Goal: Check status

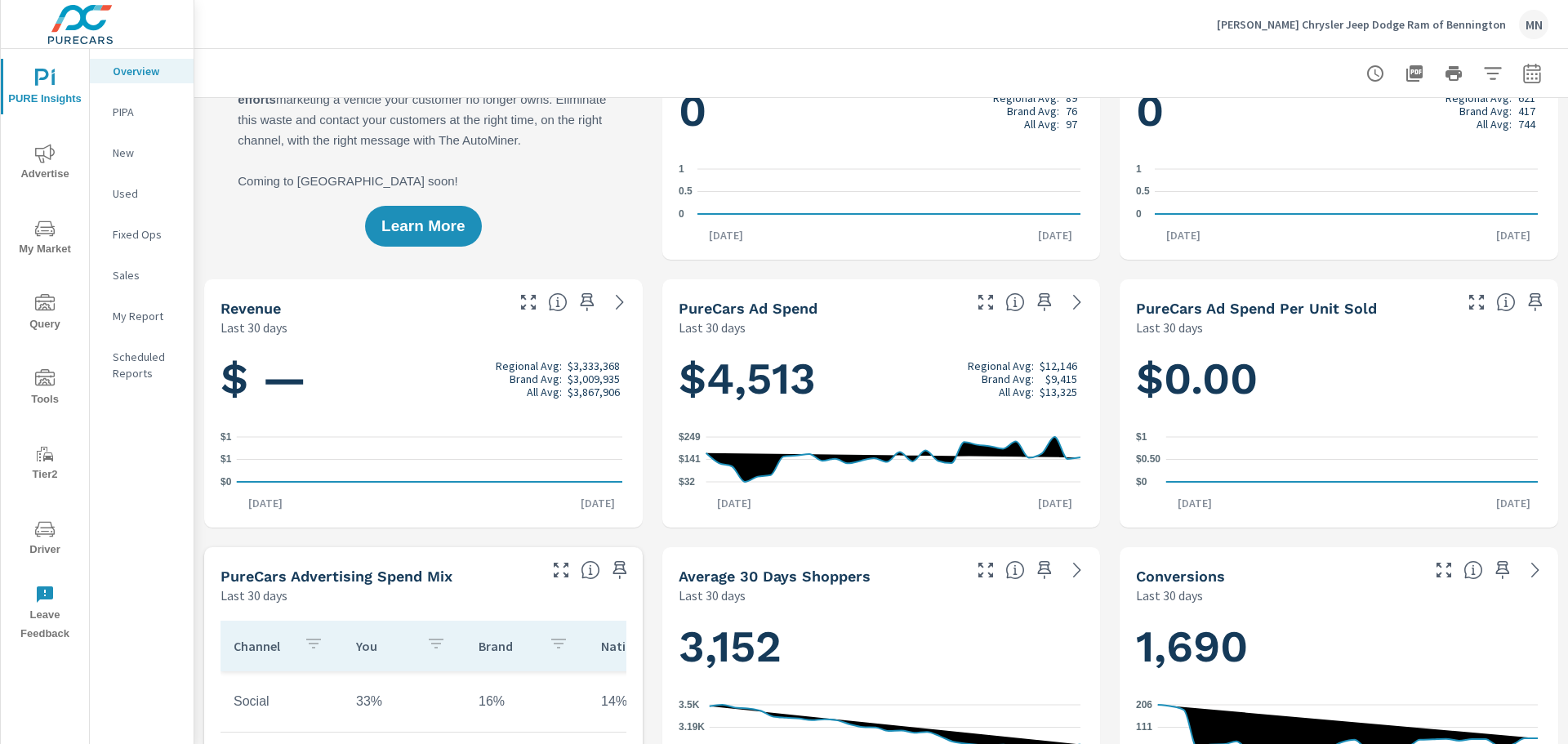
scroll to position [82, 0]
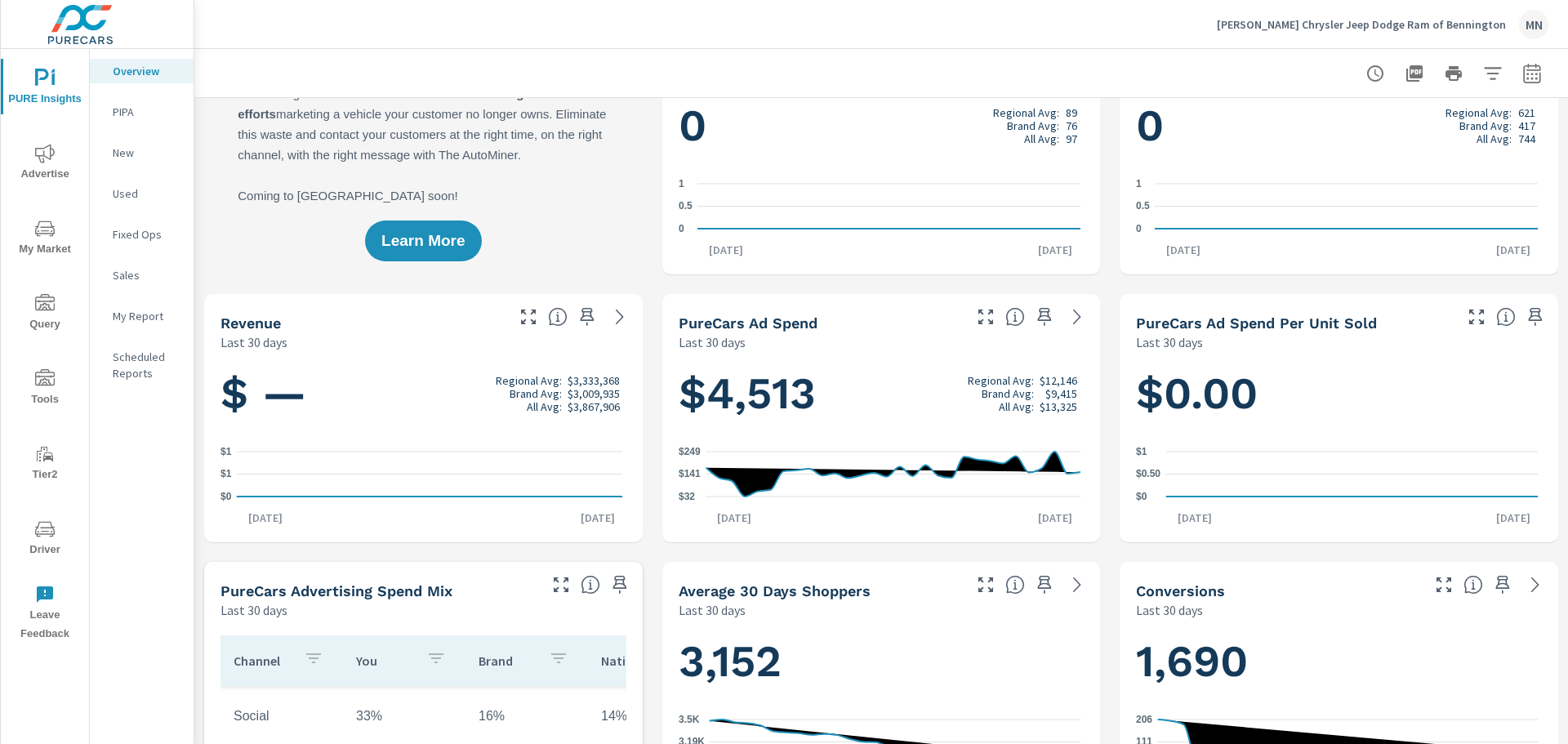
click at [42, 153] on icon "nav menu" at bounding box center [45, 154] width 19 height 19
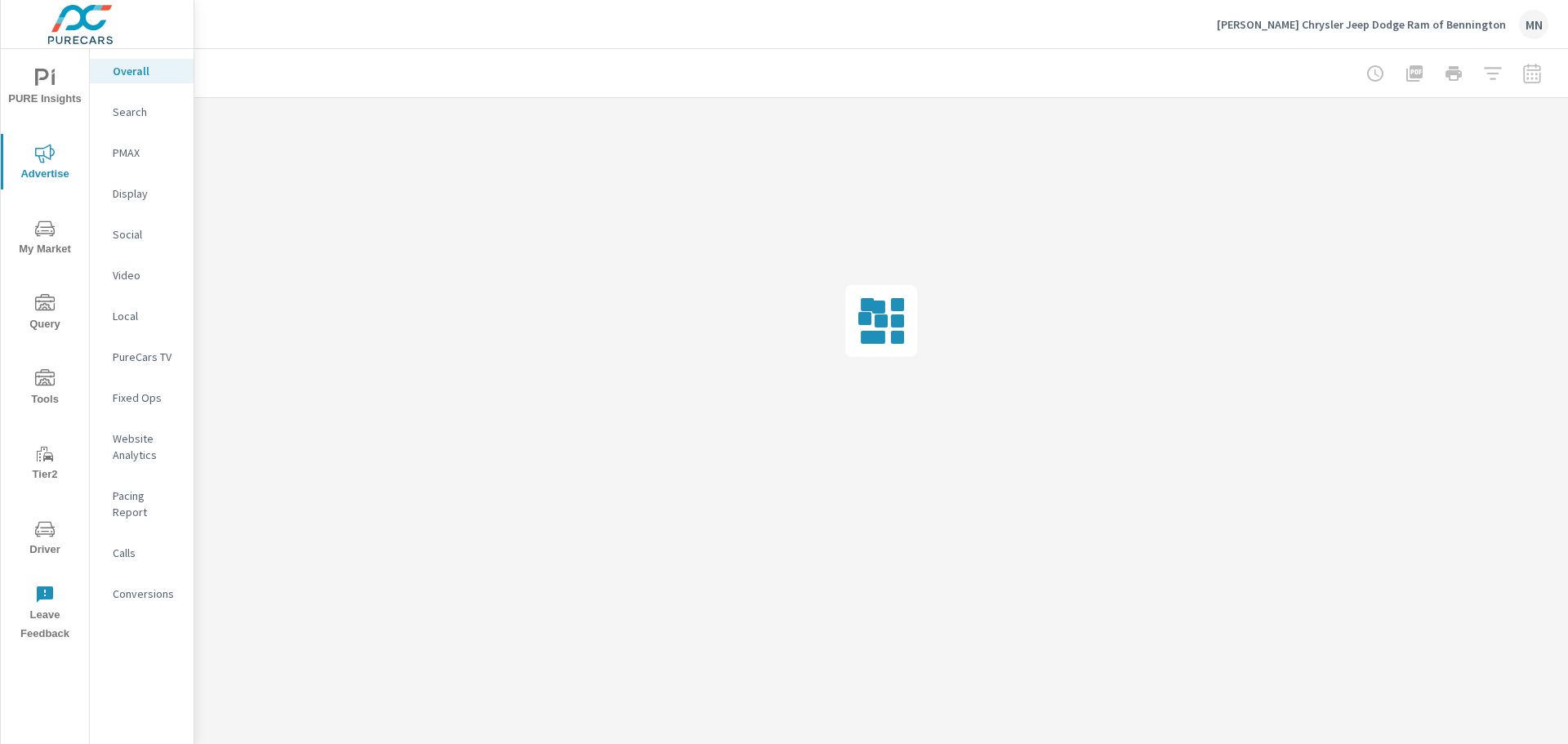
click at [139, 112] on p "Search" at bounding box center [147, 112] width 68 height 17
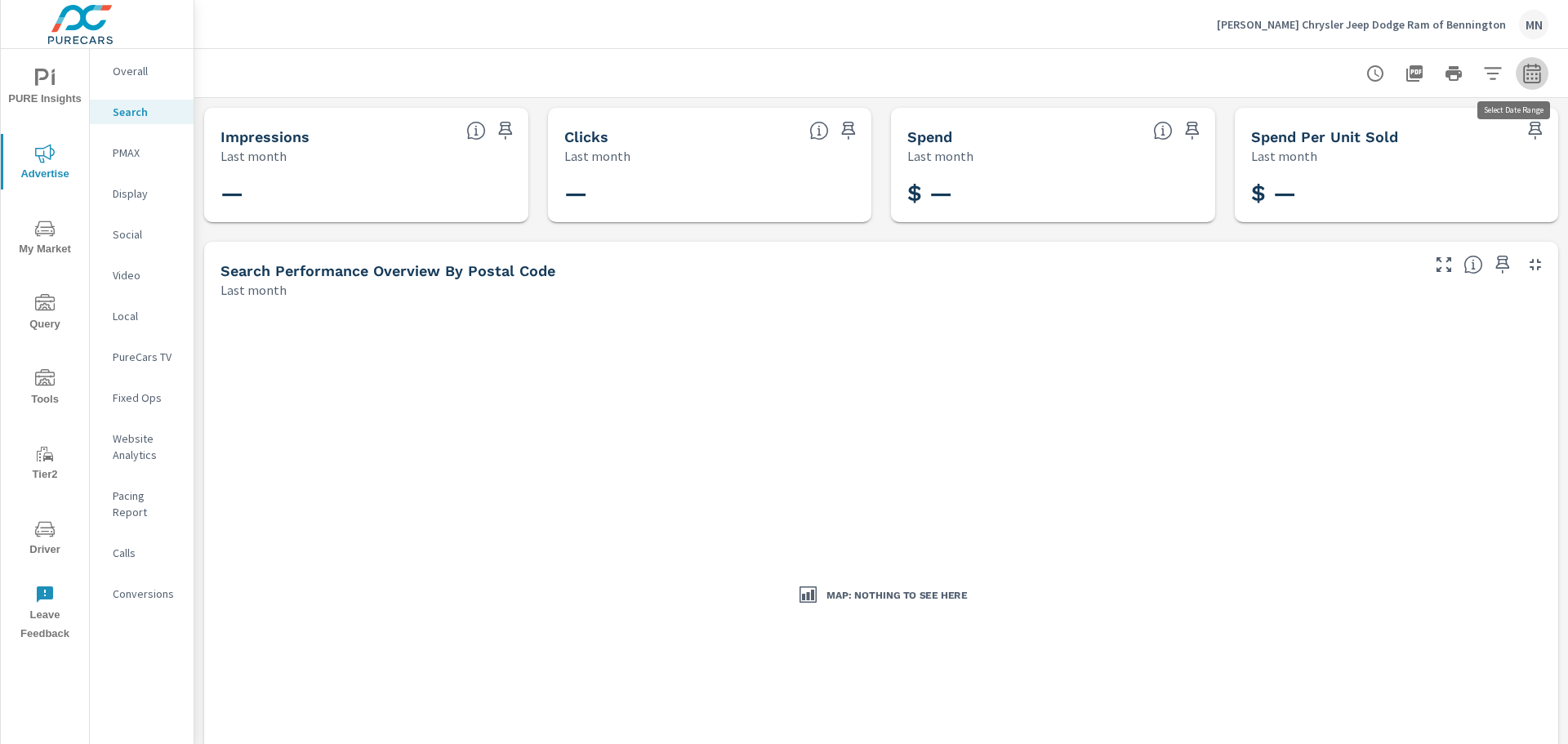
click at [1523, 70] on icon "button" at bounding box center [1532, 73] width 18 height 19
select select "Last month"
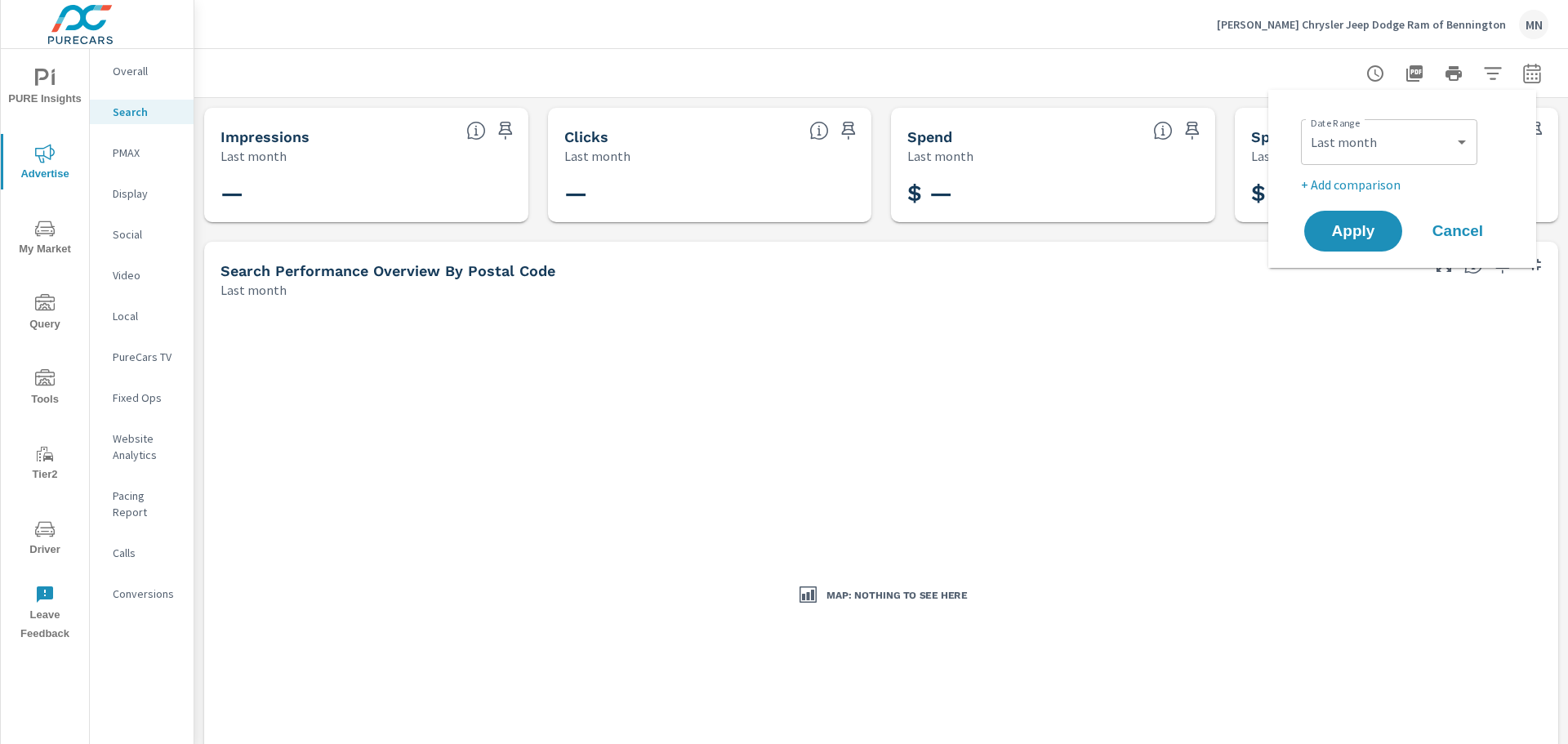
click at [734, 58] on div at bounding box center [881, 73] width 1334 height 49
